Goal: Register for event/course

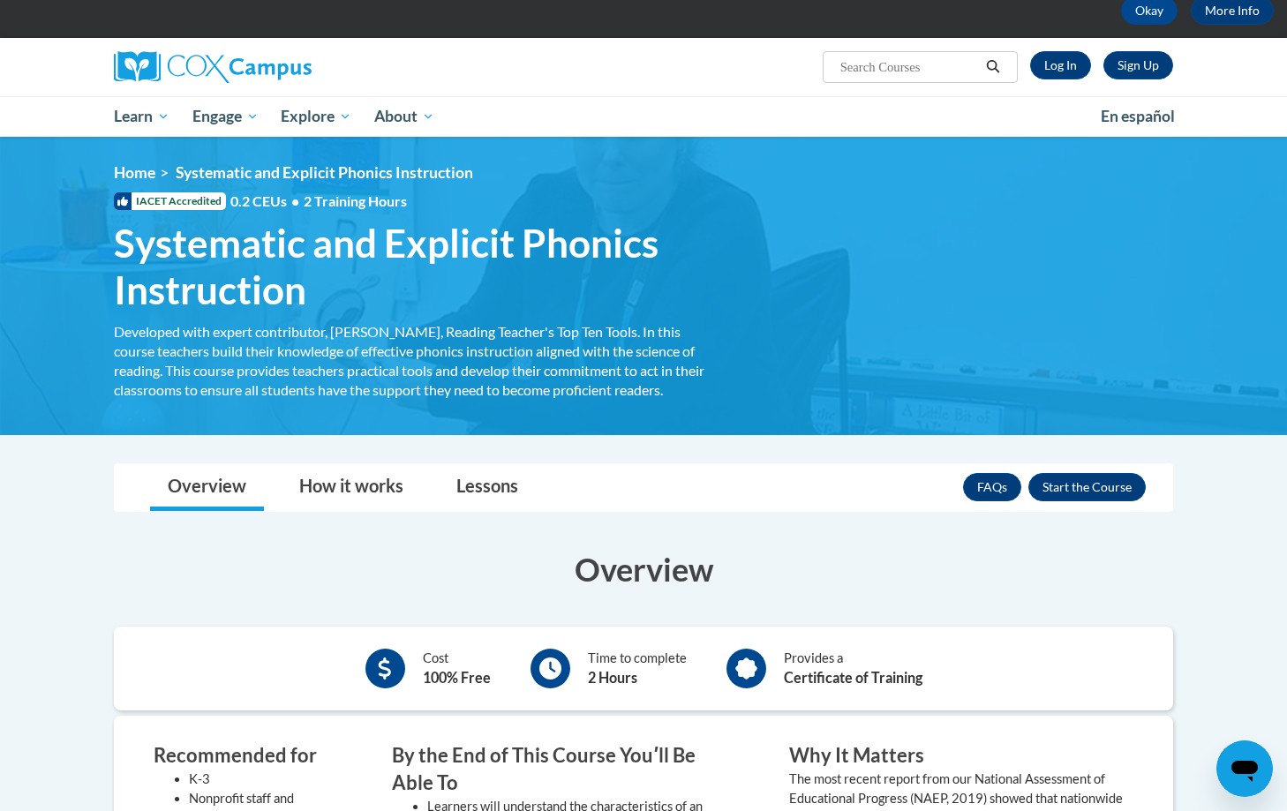
scroll to position [85, 0]
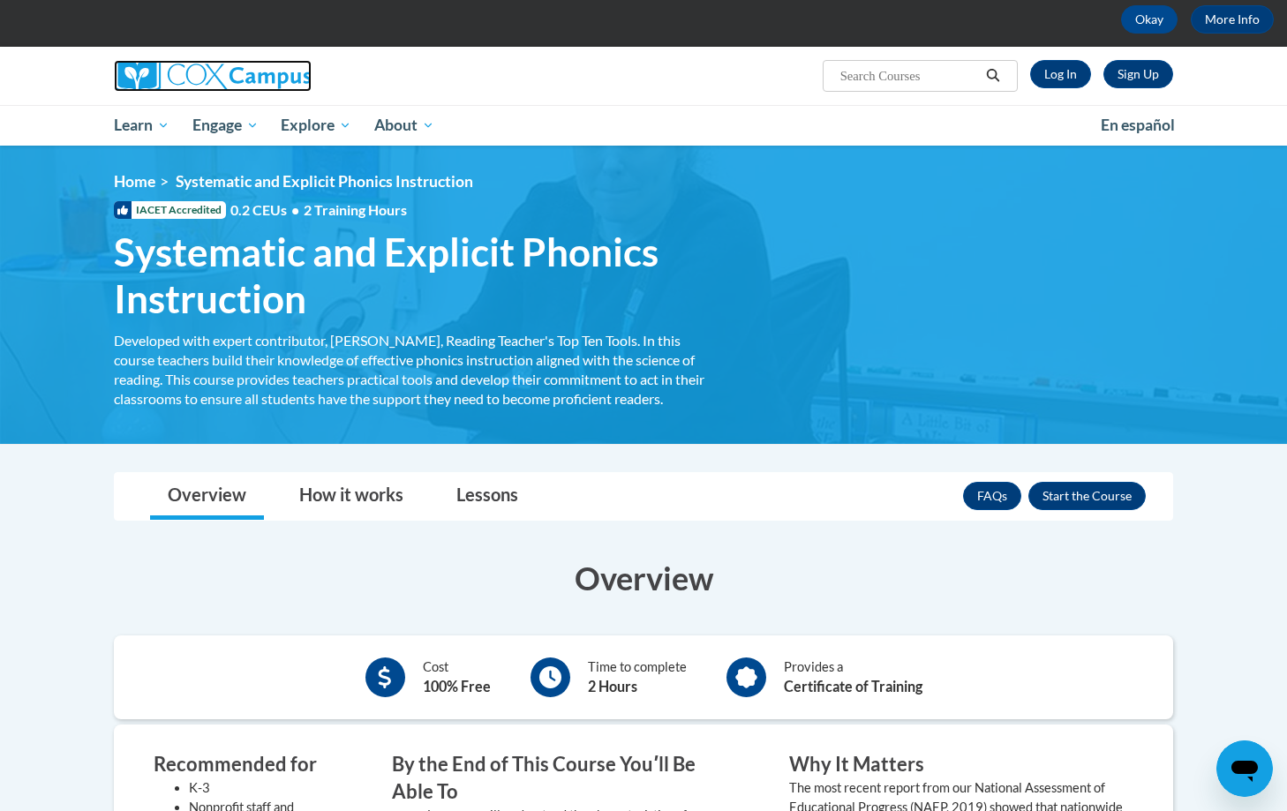
click at [158, 77] on img at bounding box center [213, 76] width 198 height 32
click at [200, 74] on img at bounding box center [213, 76] width 198 height 32
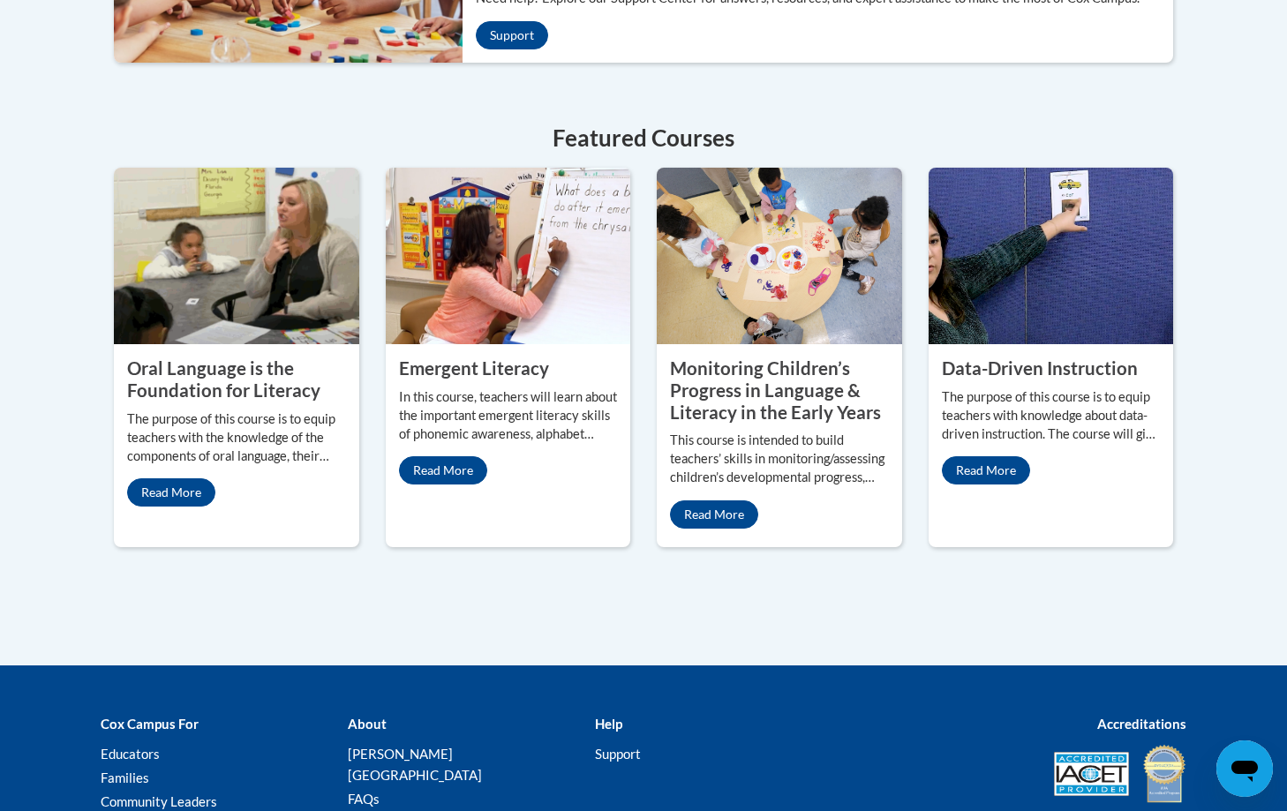
scroll to position [755, 0]
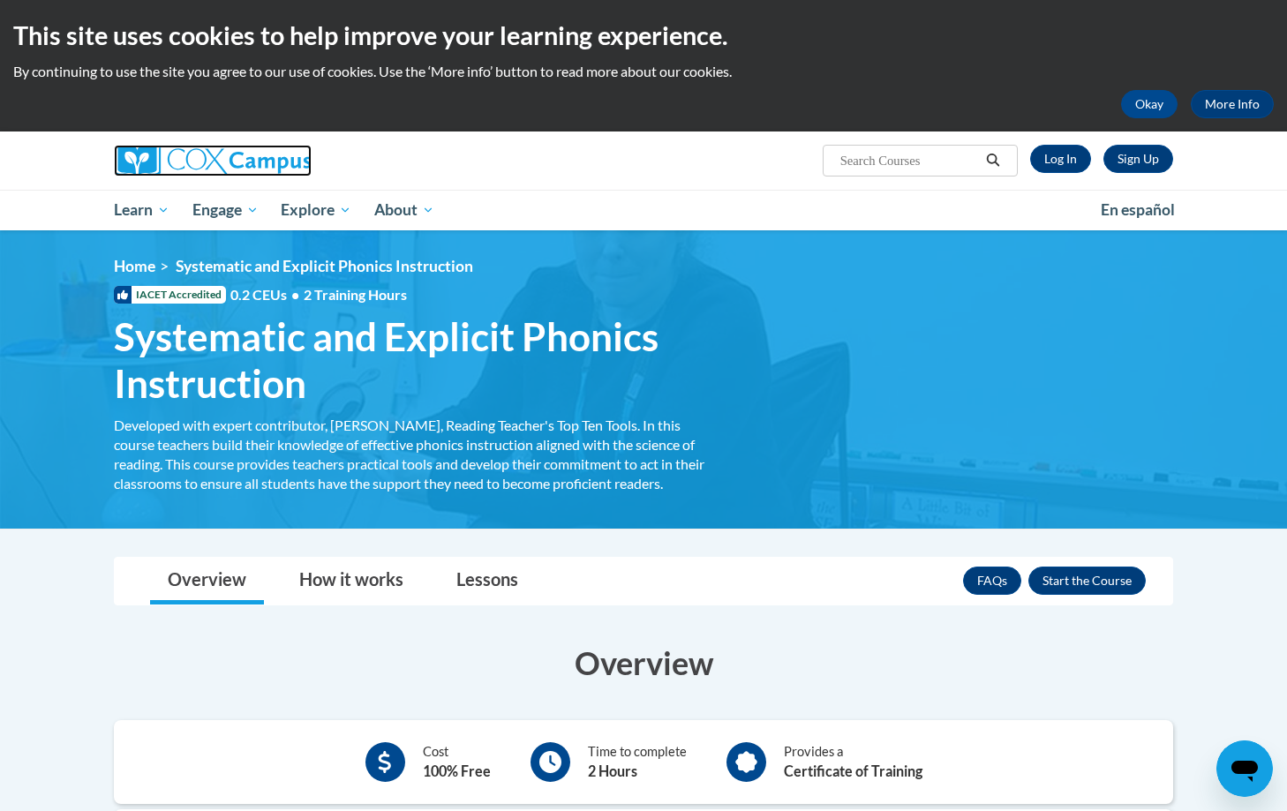
click at [251, 164] on img at bounding box center [213, 161] width 198 height 32
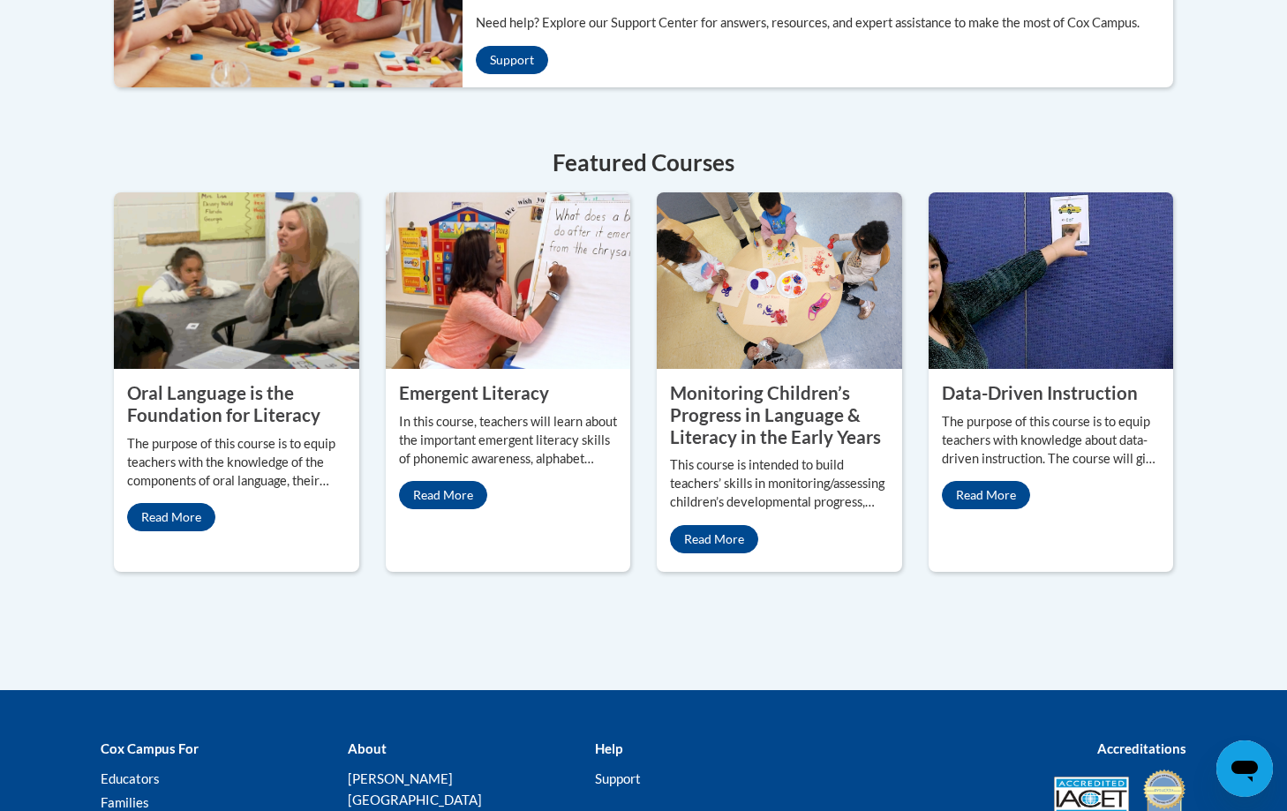
scroll to position [713, 0]
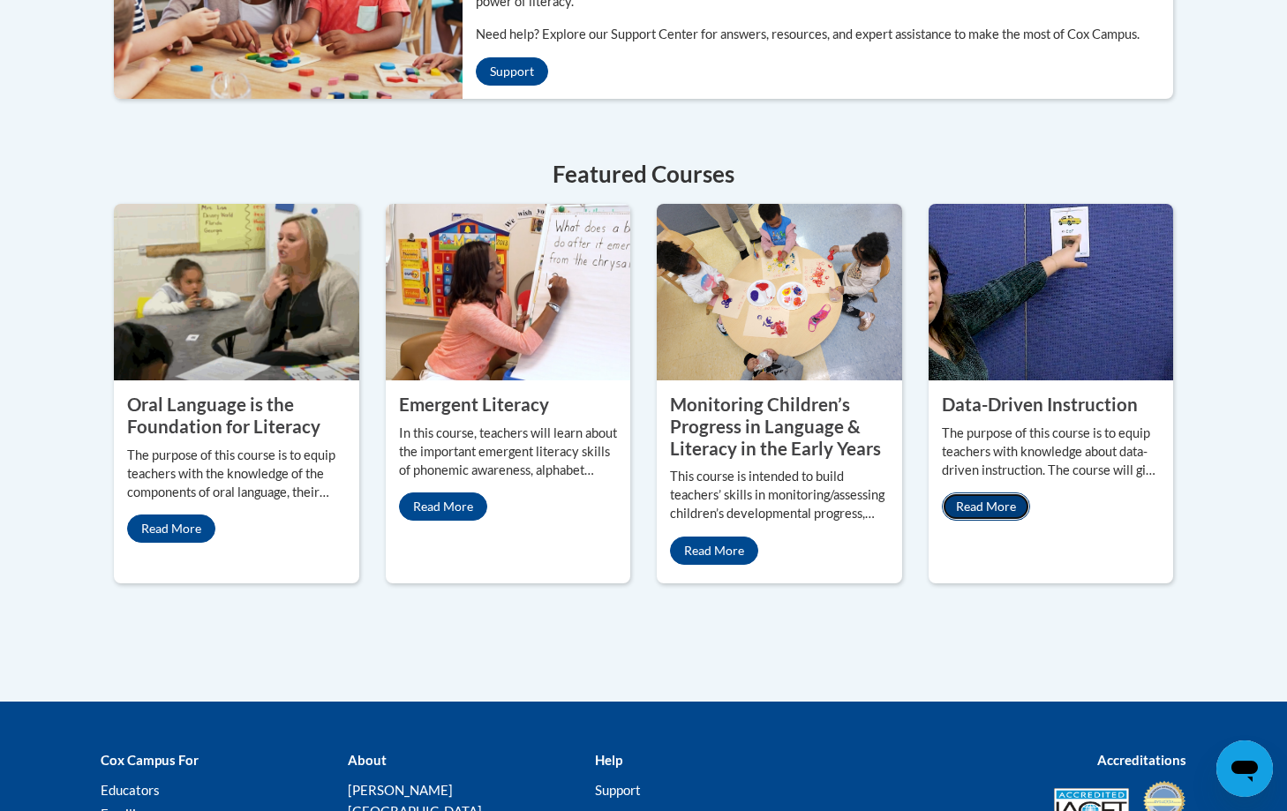
click at [997, 503] on link "Read More" at bounding box center [986, 507] width 88 height 28
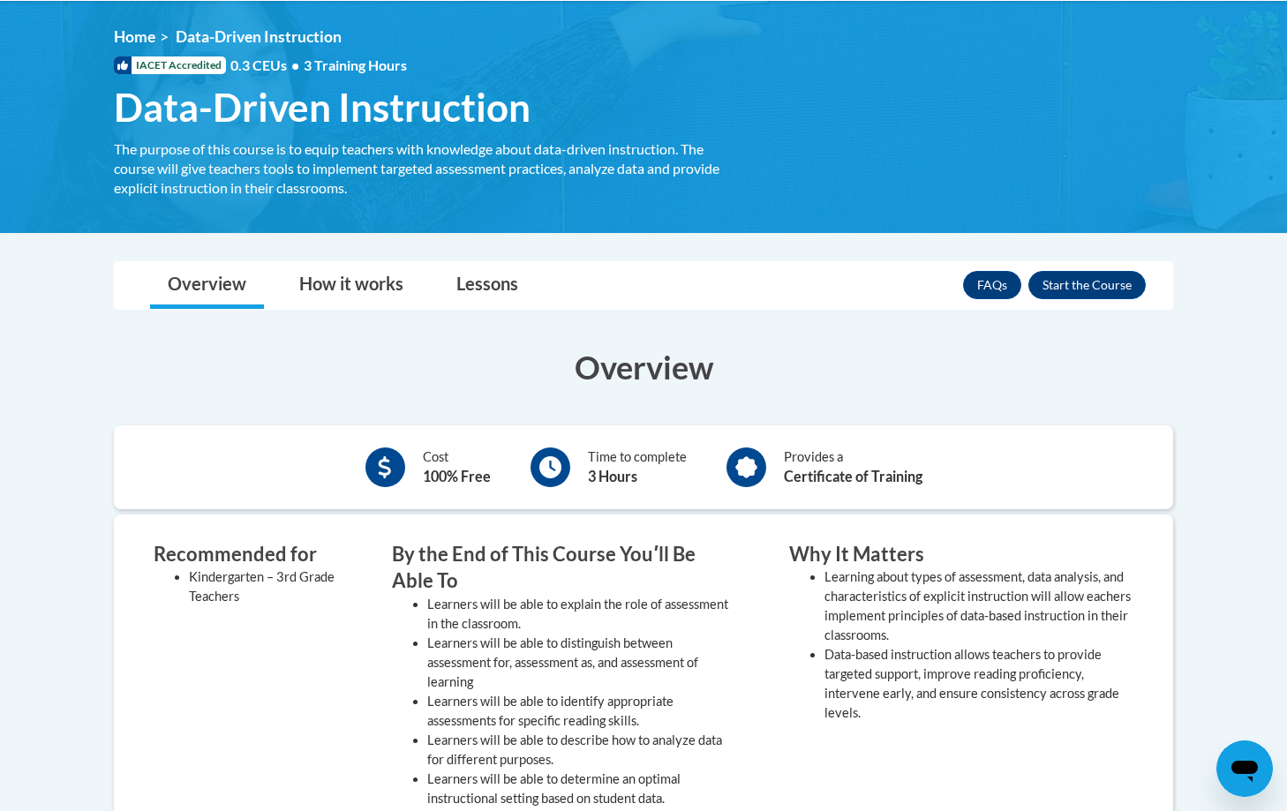
scroll to position [242, 0]
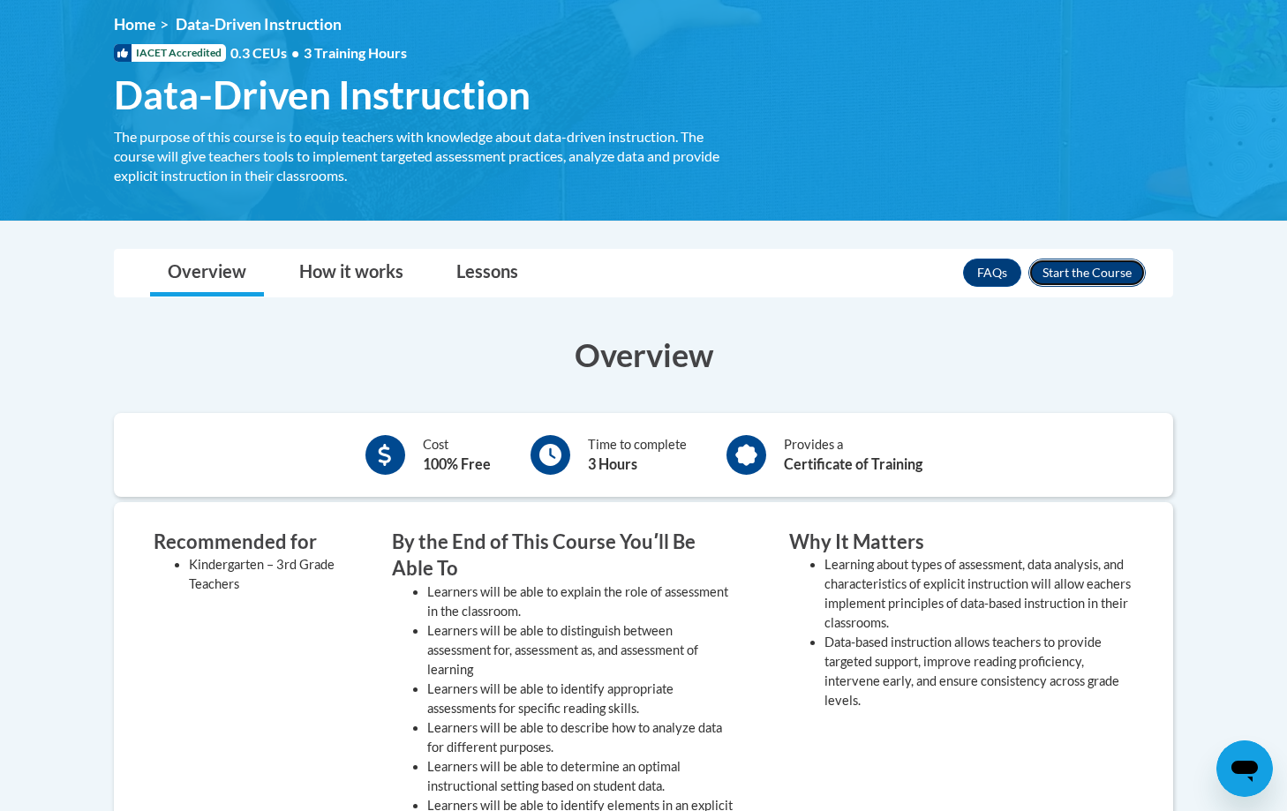
click at [1054, 266] on button "Enroll" at bounding box center [1086, 273] width 117 height 28
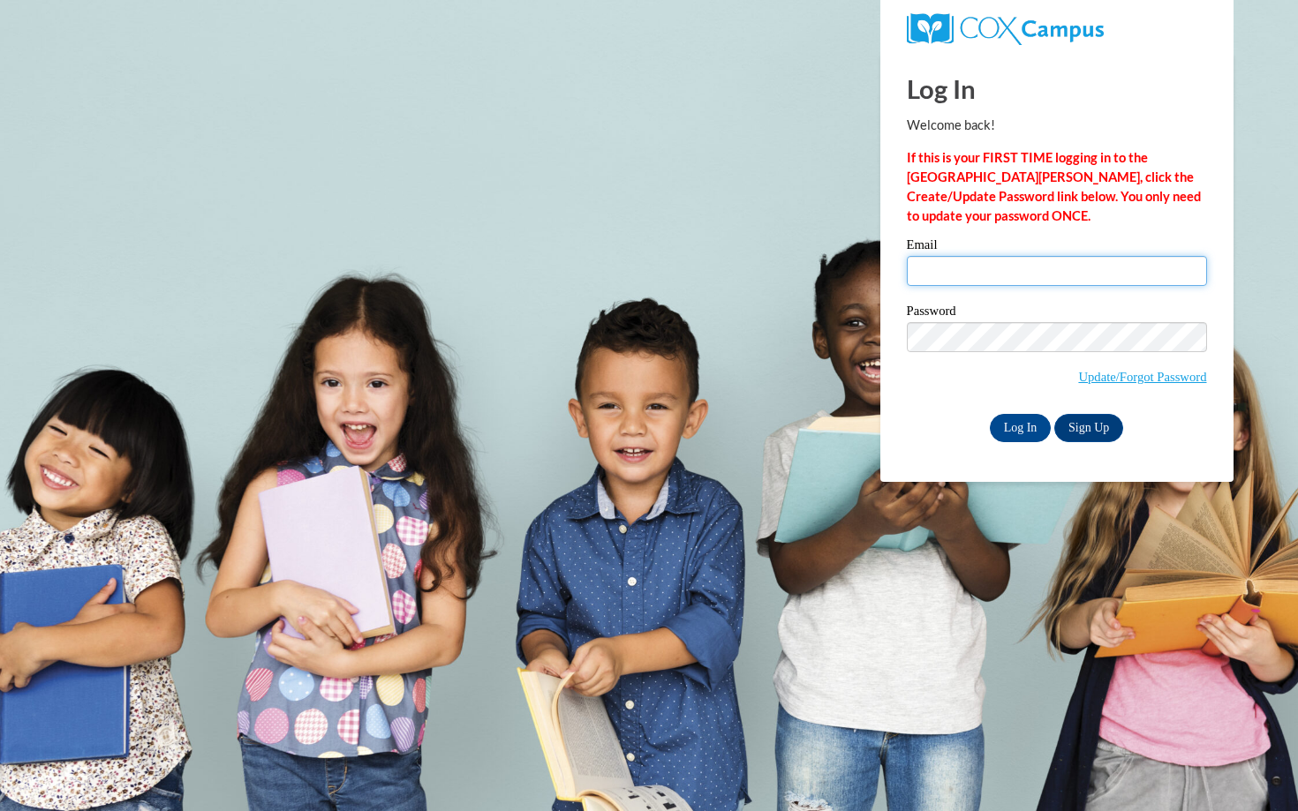
click at [1024, 275] on input "Email" at bounding box center [1057, 271] width 300 height 30
type input "griselpoupetteg.t@gmail.com"
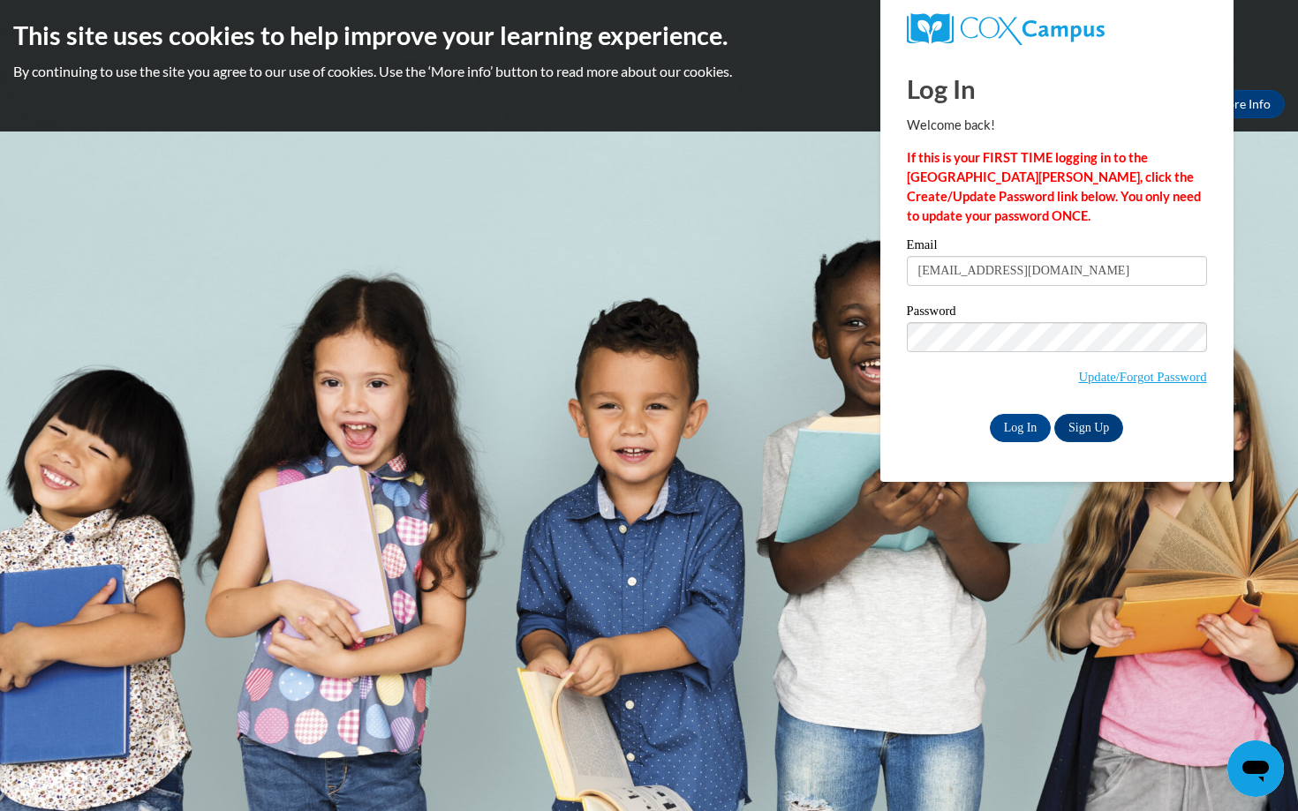
click at [994, 554] on body "This site uses cookies to help improve your learning experience. By continuing …" at bounding box center [649, 405] width 1298 height 811
click at [1026, 422] on input "Log In" at bounding box center [1021, 428] width 62 height 28
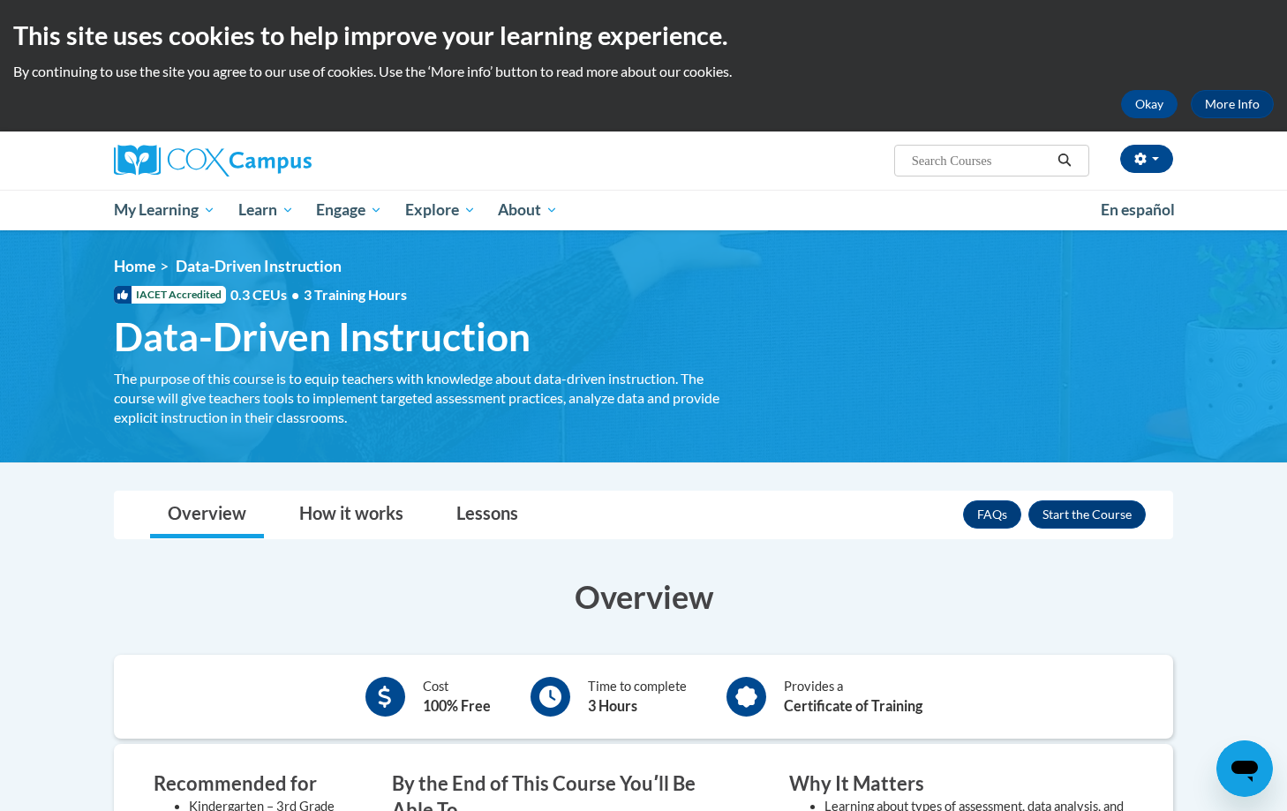
click at [991, 388] on div "<en>Home</en><fr>Accueil</fr><de>Zuhause</de><it>Casa</it><es>Casa</es><pt>Casa…" at bounding box center [643, 346] width 1287 height 233
click at [1056, 516] on button "Enroll" at bounding box center [1086, 515] width 117 height 28
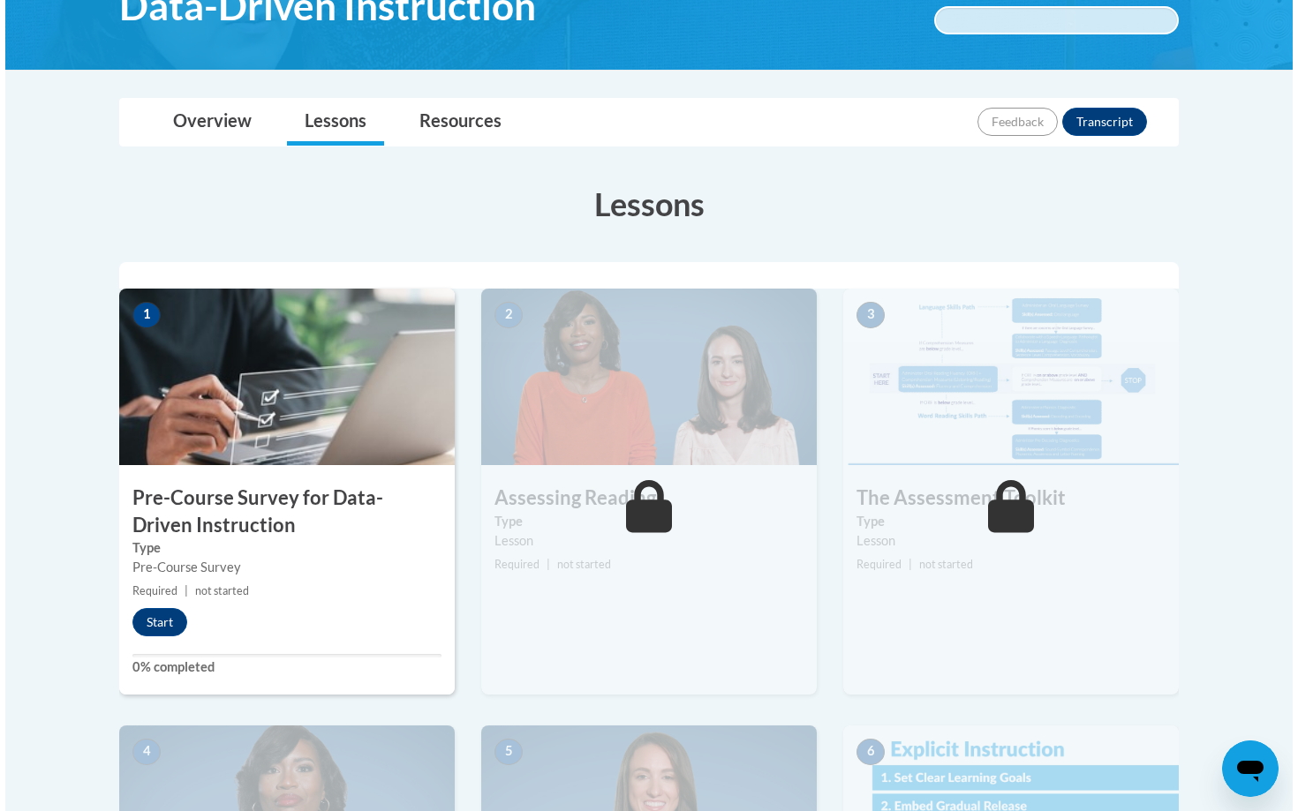
scroll to position [341, 0]
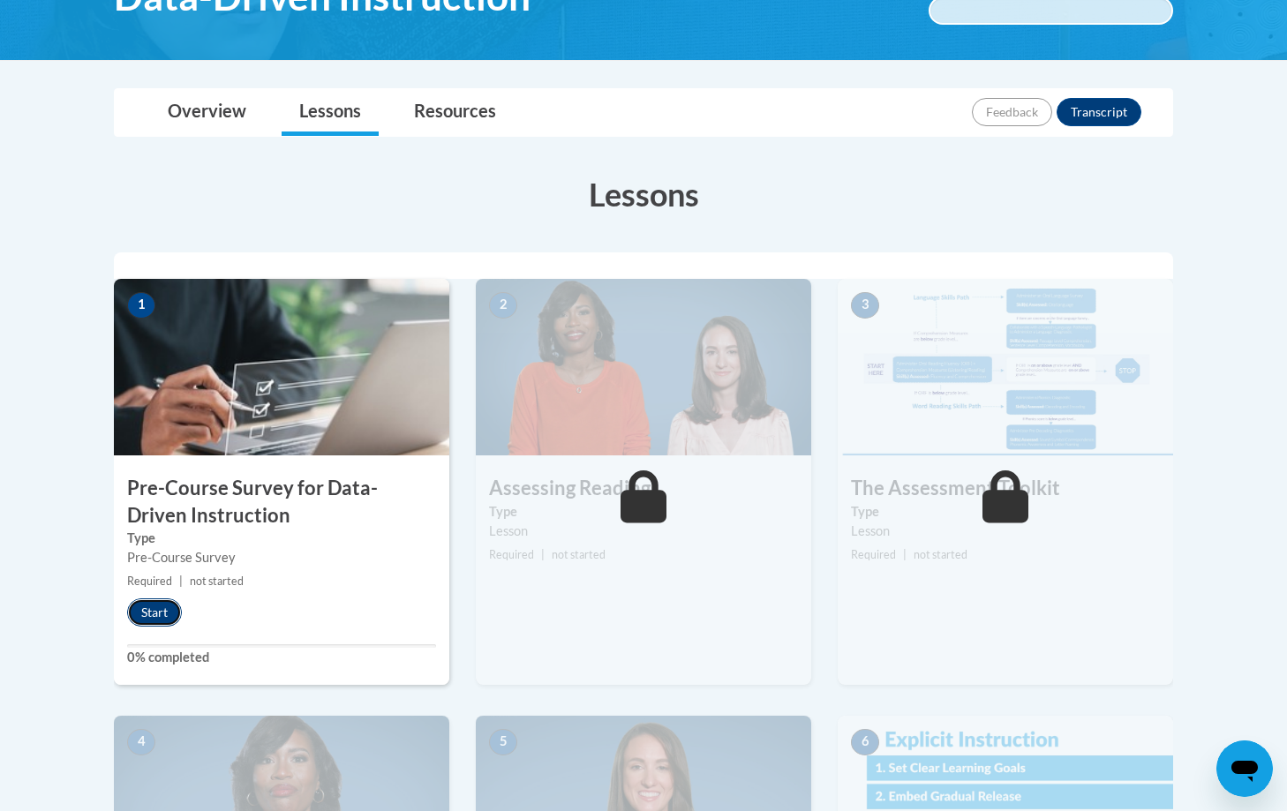
click at [164, 620] on button "Start" at bounding box center [154, 613] width 55 height 28
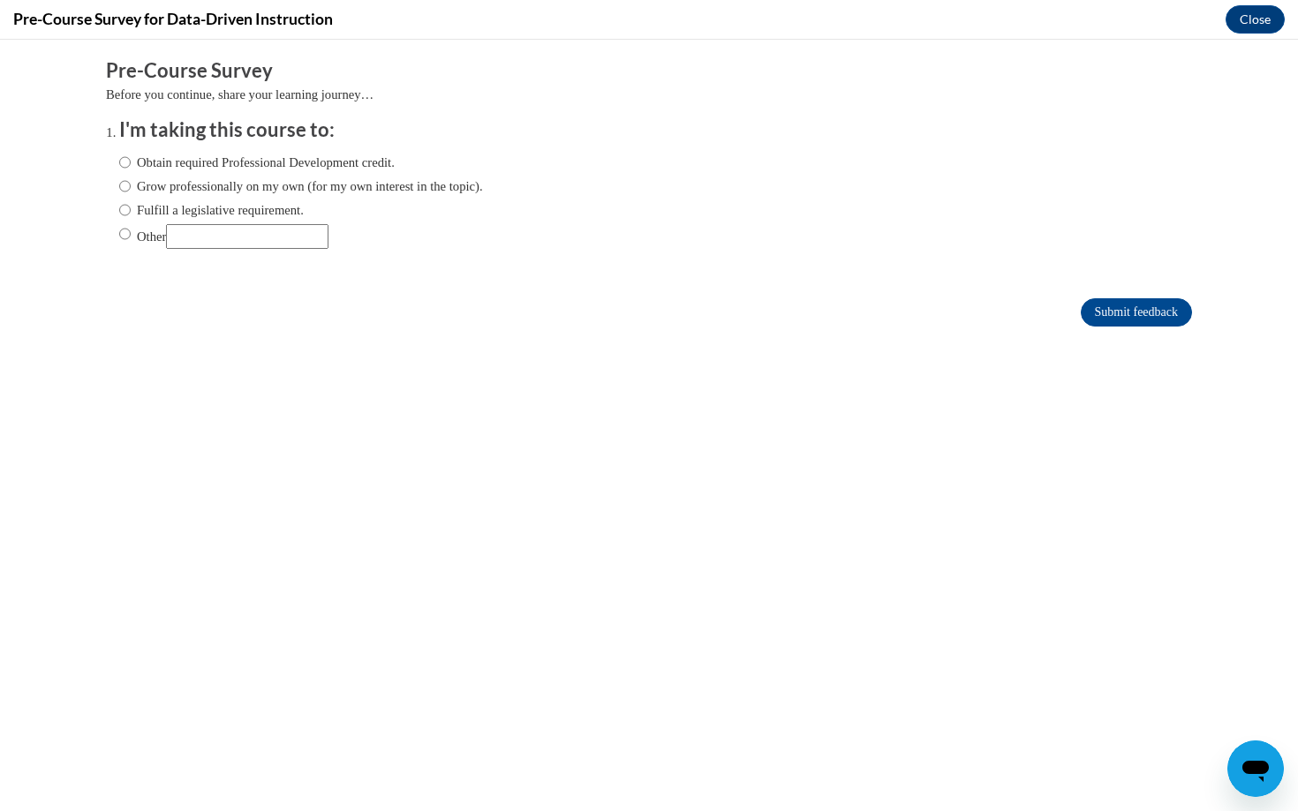
scroll to position [0, 0]
click at [210, 163] on label "Obtain required Professional Development credit." at bounding box center [256, 162] width 275 height 19
click at [131, 163] on input "Obtain required Professional Development credit." at bounding box center [124, 162] width 11 height 19
radio input "true"
click at [1090, 315] on input "Submit feedback" at bounding box center [1136, 312] width 111 height 28
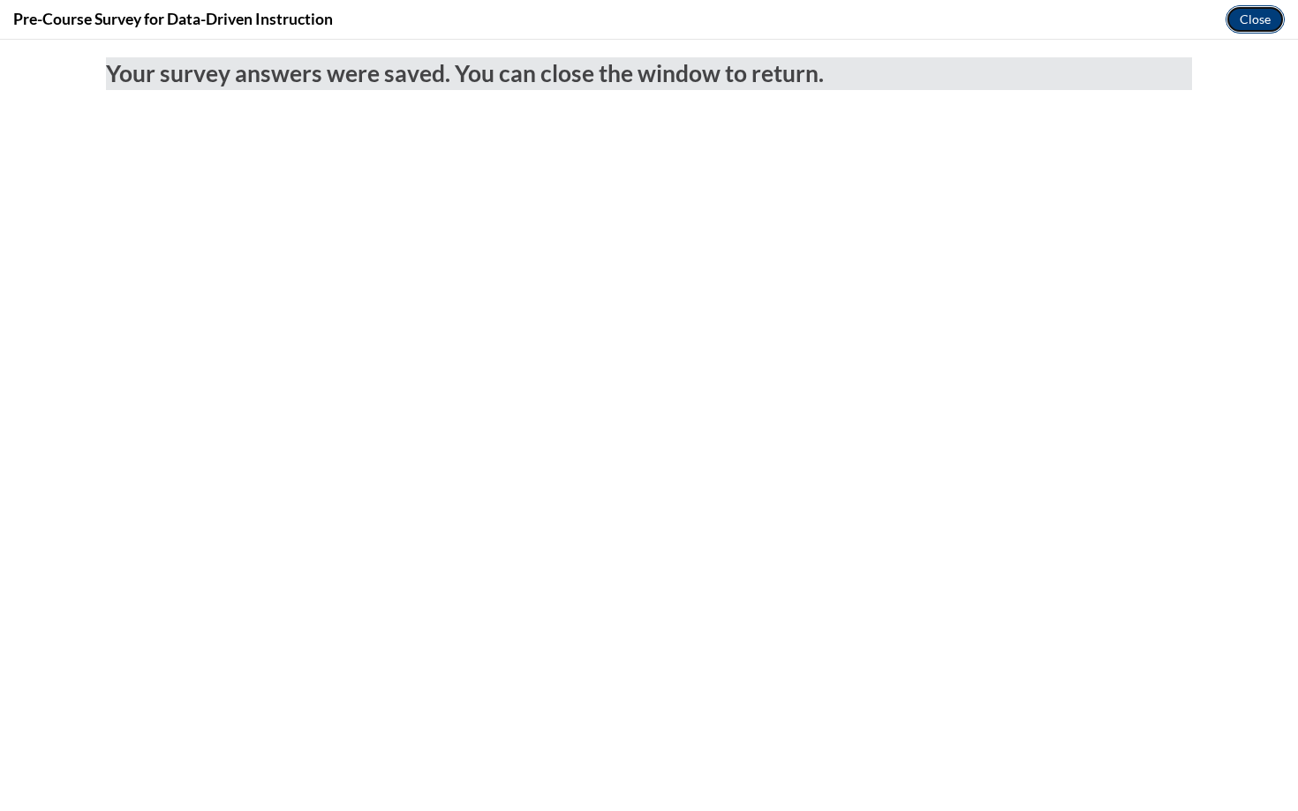
click at [1256, 30] on button "Close" at bounding box center [1254, 19] width 59 height 28
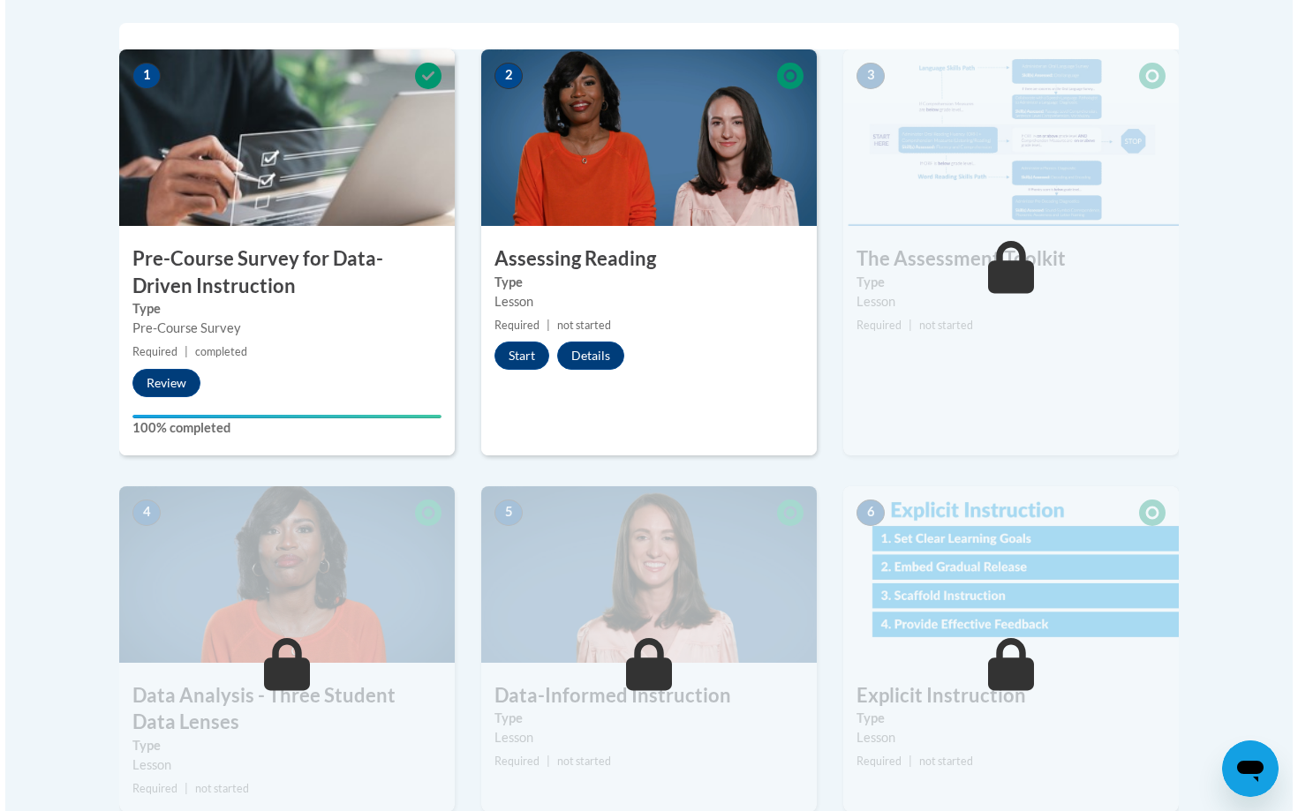
scroll to position [569, 0]
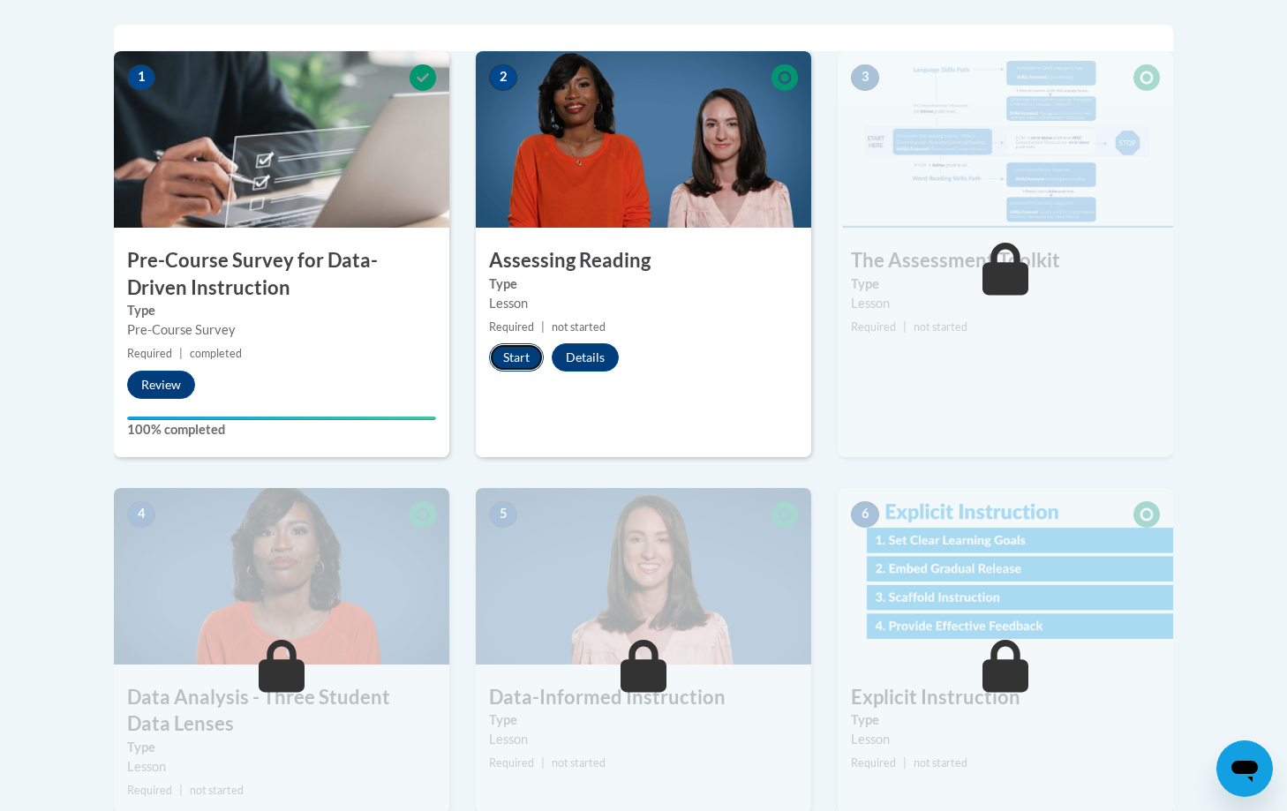
click at [531, 358] on button "Start" at bounding box center [516, 357] width 55 height 28
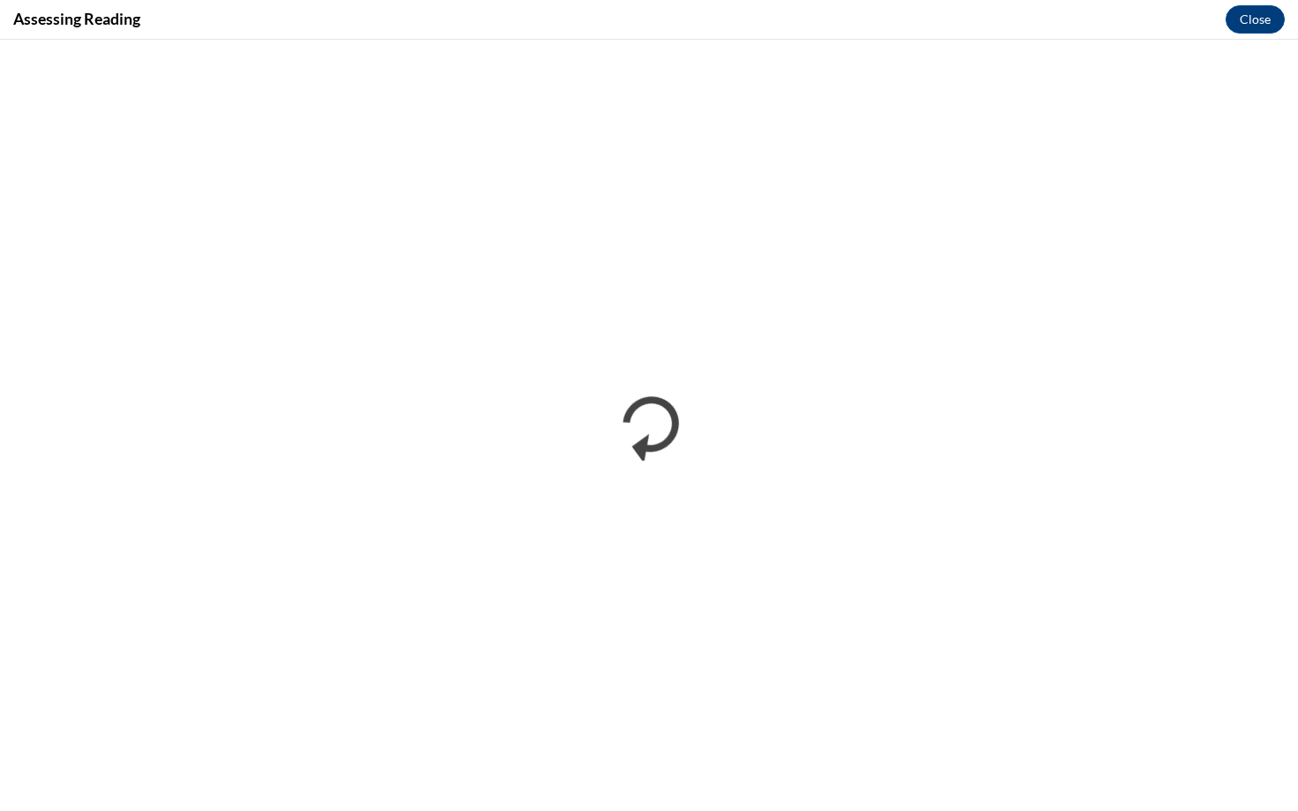
scroll to position [0, 0]
